Goal: Task Accomplishment & Management: Manage account settings

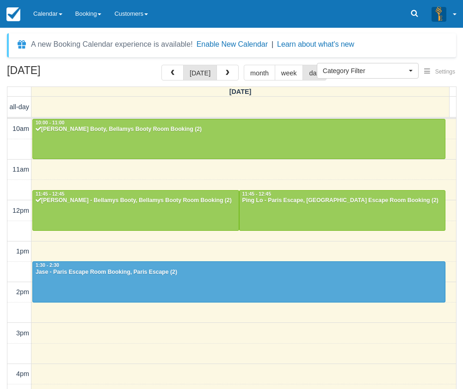
select select
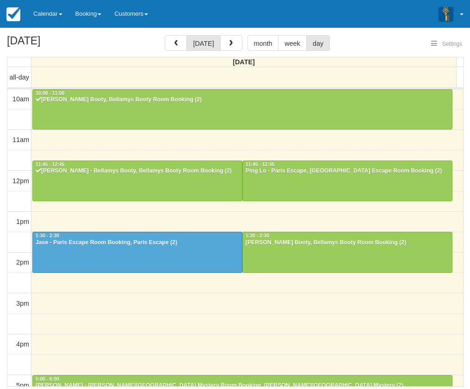
select select
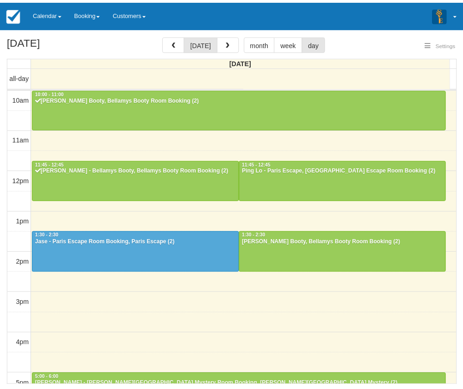
scroll to position [82, 0]
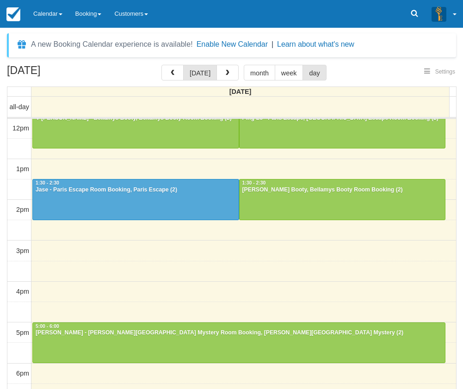
select select
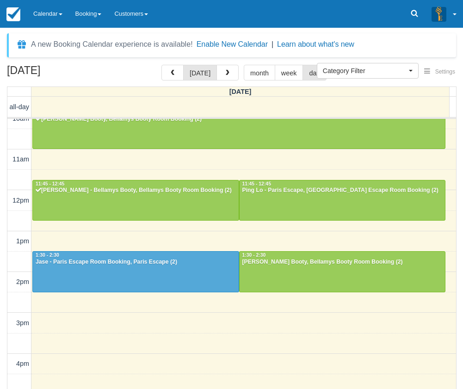
scroll to position [0, 0]
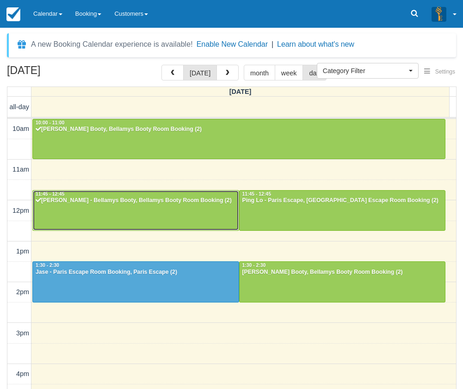
click at [128, 204] on div "Ryan Clegg - Bellamys Booty, Bellamys Booty Room Booking (2)" at bounding box center [135, 200] width 201 height 7
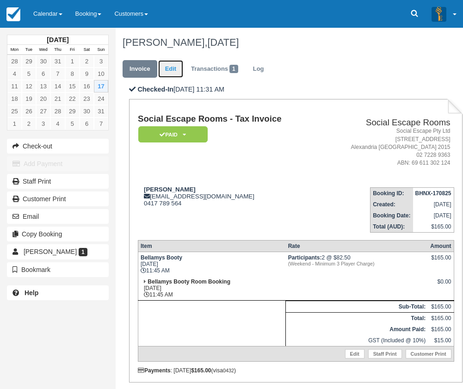
click at [169, 71] on link "Edit" at bounding box center [170, 69] width 25 height 18
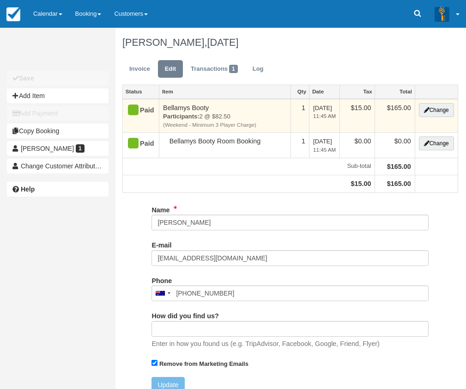
type input "0417 789 564"
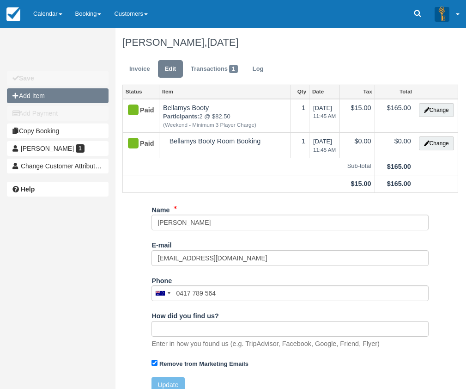
click at [48, 96] on button "Add Item" at bounding box center [58, 95] width 102 height 15
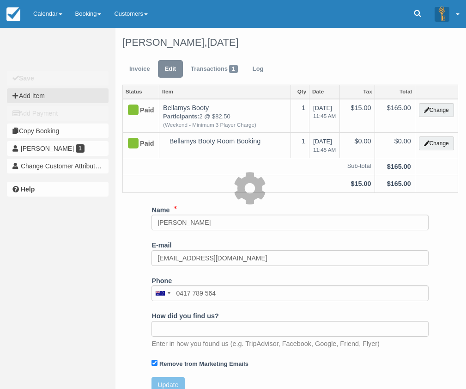
type input "0.00"
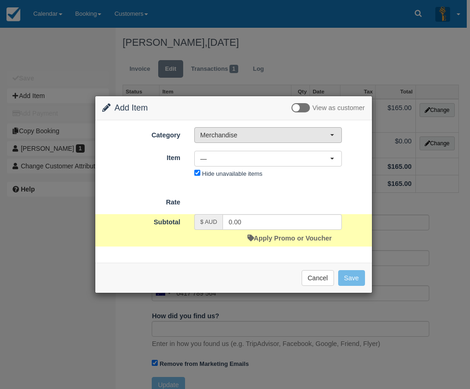
click at [235, 133] on span "Merchandise" at bounding box center [264, 134] width 129 height 9
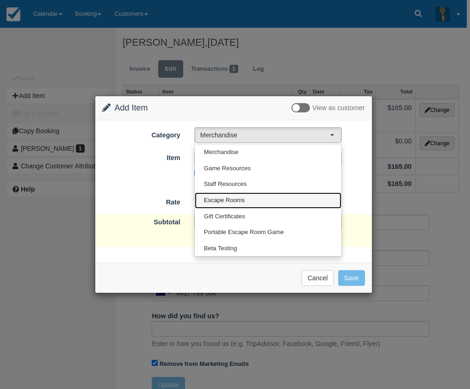
click at [238, 196] on span "Escape Rooms" at bounding box center [224, 200] width 41 height 9
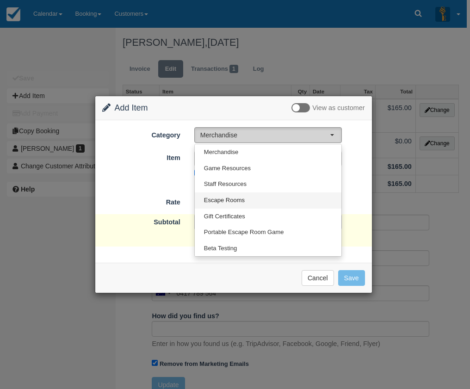
select select "2"
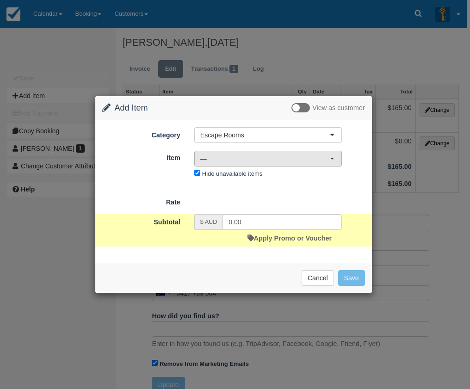
click at [231, 160] on span "—" at bounding box center [264, 158] width 129 height 9
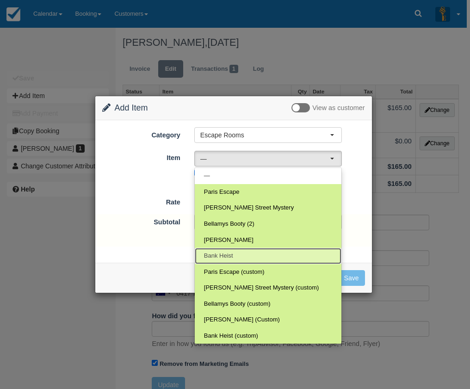
click at [230, 250] on link "Bank Heist" at bounding box center [268, 256] width 147 height 16
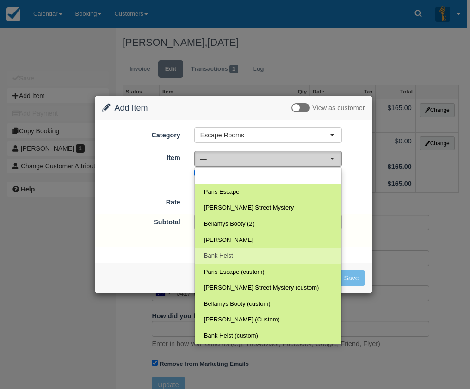
select select "24"
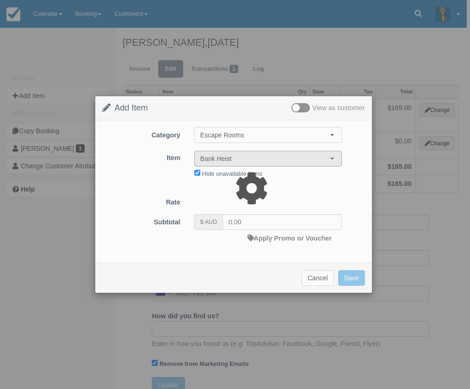
type input "220.00"
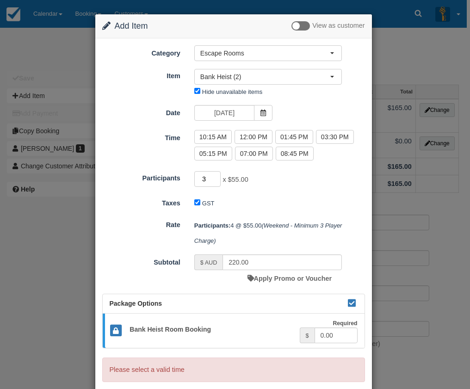
click at [215, 181] on input "3" at bounding box center [207, 179] width 27 height 16
type input "2"
click at [214, 181] on input "2" at bounding box center [207, 179] width 27 height 16
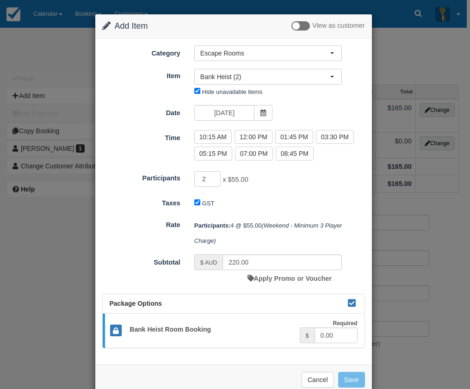
type input "165.00"
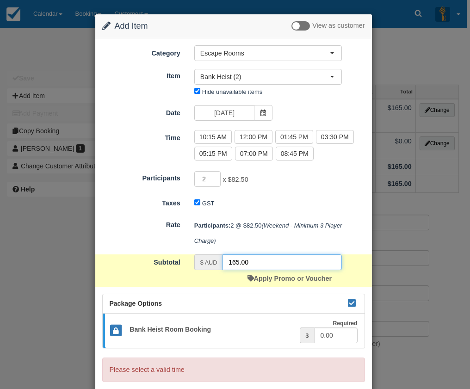
drag, startPoint x: 254, startPoint y: 262, endPoint x: 226, endPoint y: 261, distance: 27.7
click at [226, 261] on input "165.00" at bounding box center [281, 262] width 119 height 16
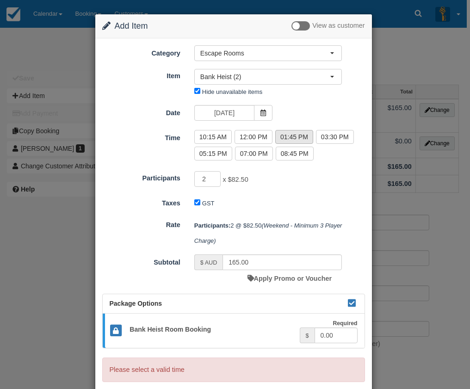
click at [285, 138] on label "01:45 PM" at bounding box center [294, 137] width 38 height 14
radio input "true"
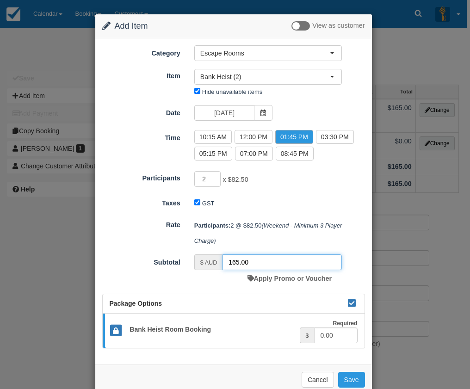
click at [233, 259] on input "165.00" at bounding box center [281, 262] width 119 height 16
drag, startPoint x: 233, startPoint y: 259, endPoint x: 259, endPoint y: 263, distance: 26.7
click at [259, 263] on input "165.00" at bounding box center [281, 262] width 119 height 16
type input "100"
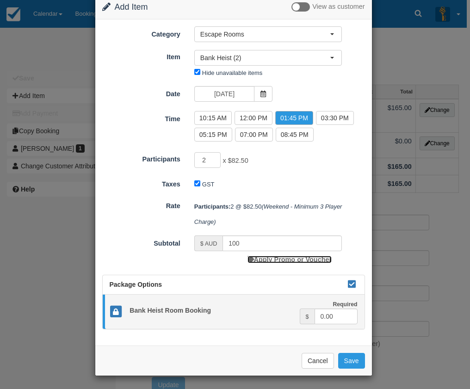
scroll to position [20, 0]
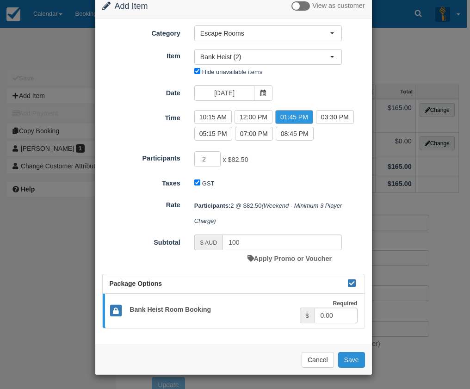
click at [342, 357] on button "Save" at bounding box center [351, 360] width 27 height 16
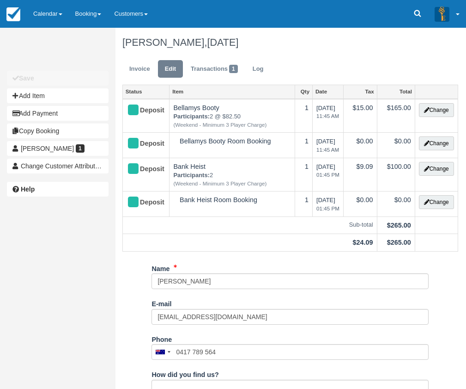
click at [305, 53] on div "Ryan Clegg, August 17 2025" at bounding box center [291, 43] width 350 height 30
click at [146, 66] on link "Invoice" at bounding box center [140, 69] width 35 height 18
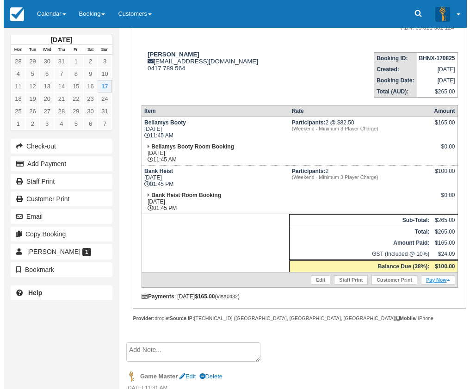
scroll to position [139, 0]
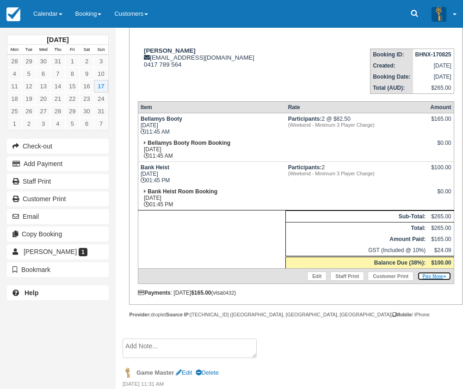
click at [437, 275] on link "Pay Now" at bounding box center [434, 275] width 34 height 9
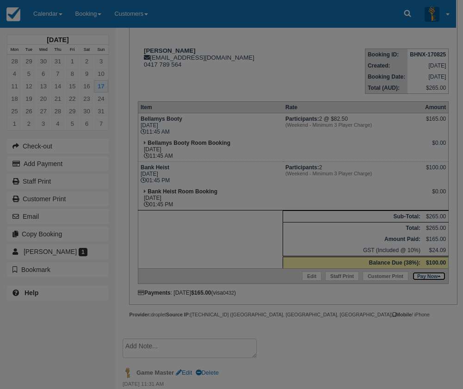
type input "[DATE]"
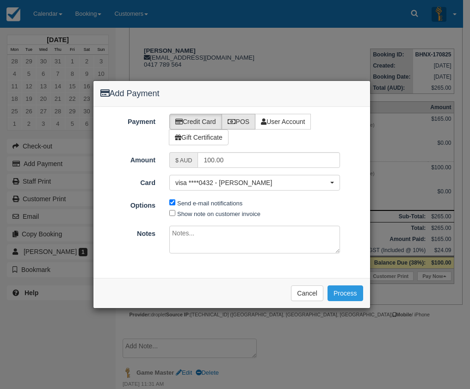
click at [239, 119] on label "POS" at bounding box center [238, 122] width 34 height 16
radio input "true"
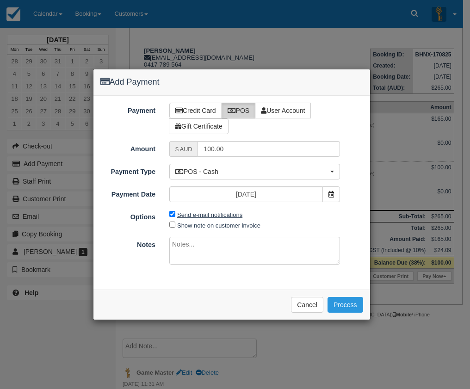
click at [199, 215] on label "Send e-mail notifications" at bounding box center [209, 214] width 65 height 7
click at [175, 215] on input "Send e-mail notifications" at bounding box center [172, 214] width 6 height 6
checkbox input "false"
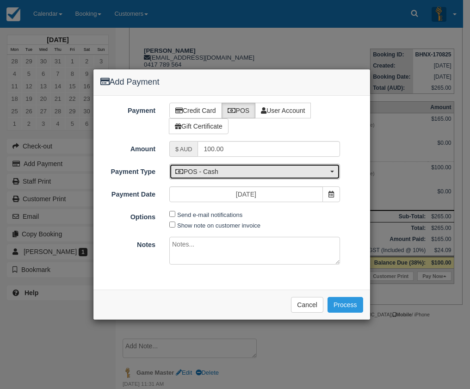
click at [222, 169] on span "POS - Cash" at bounding box center [251, 171] width 153 height 9
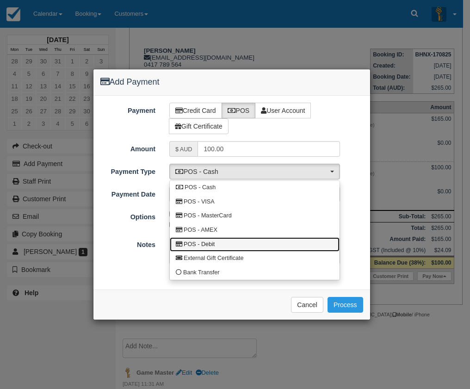
click at [215, 240] on span "POS - Debit" at bounding box center [199, 244] width 31 height 8
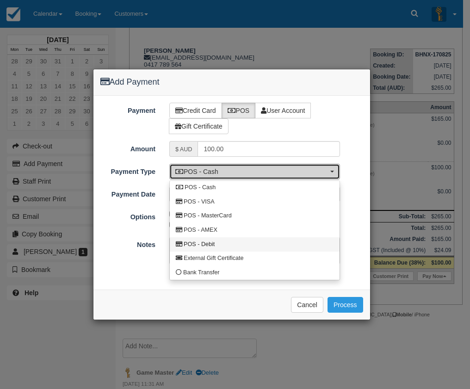
select select "DEBIT"
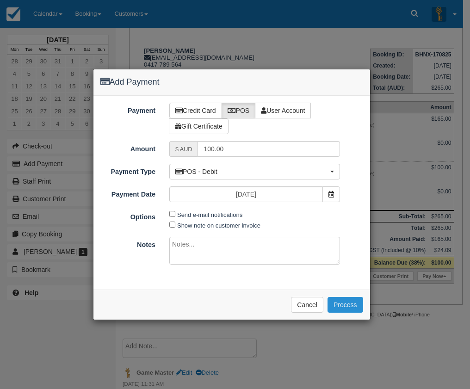
click at [340, 301] on button "Process" at bounding box center [345, 305] width 36 height 16
